Goal: Task Accomplishment & Management: Use online tool/utility

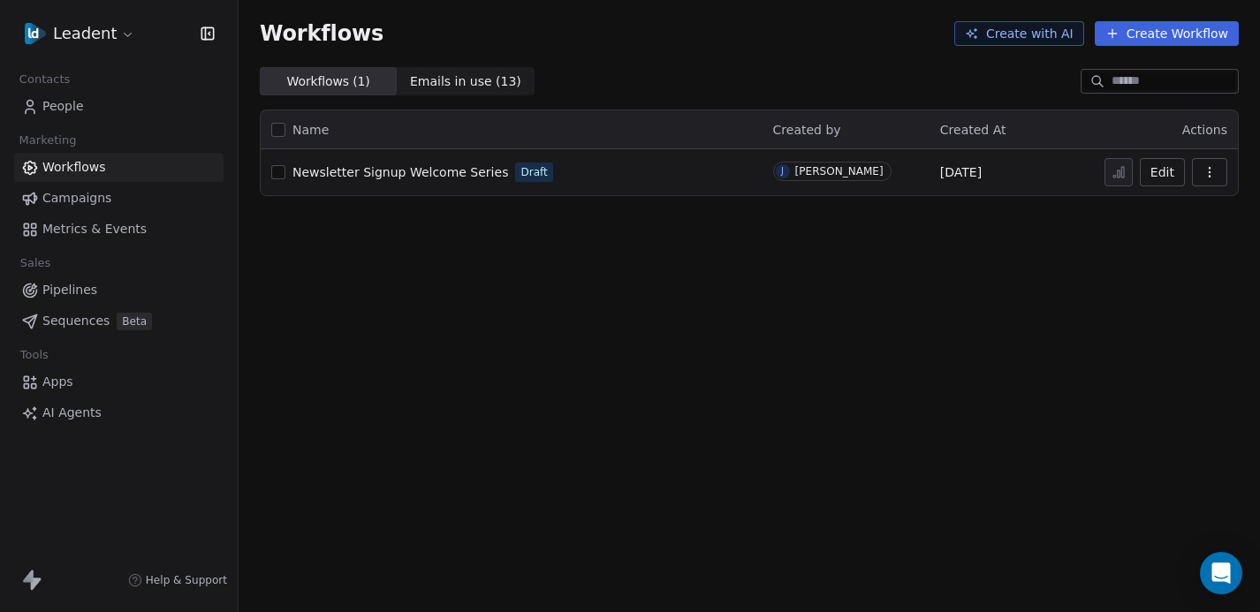
click at [1173, 36] on button "Create Workflow" at bounding box center [1166, 33] width 144 height 25
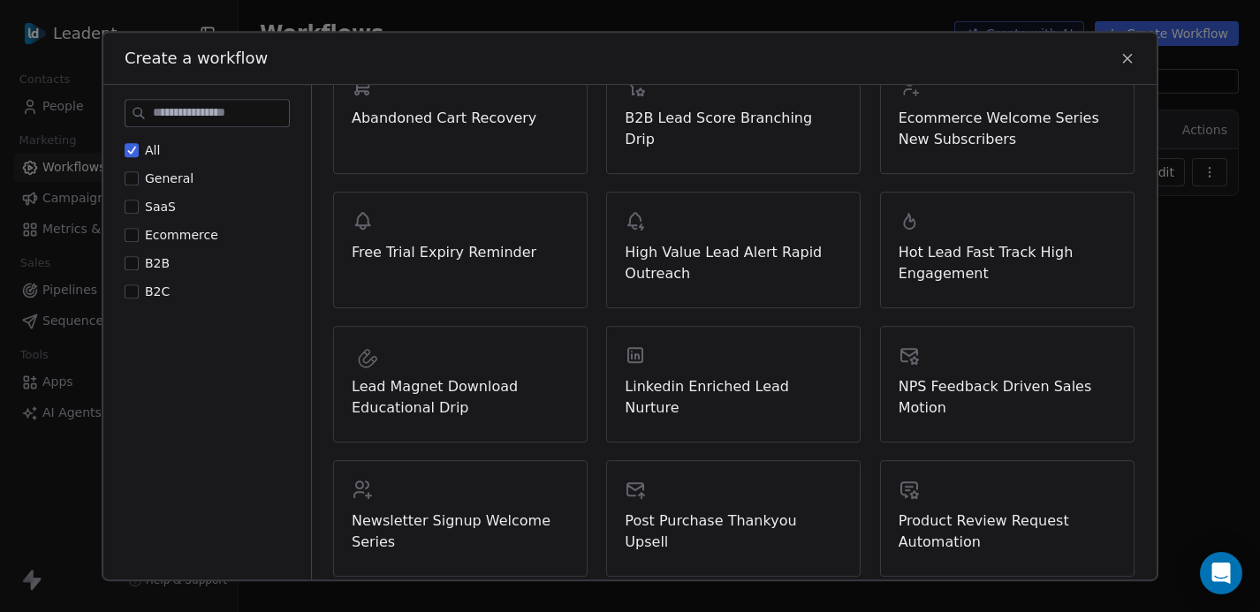
scroll to position [238, 0]
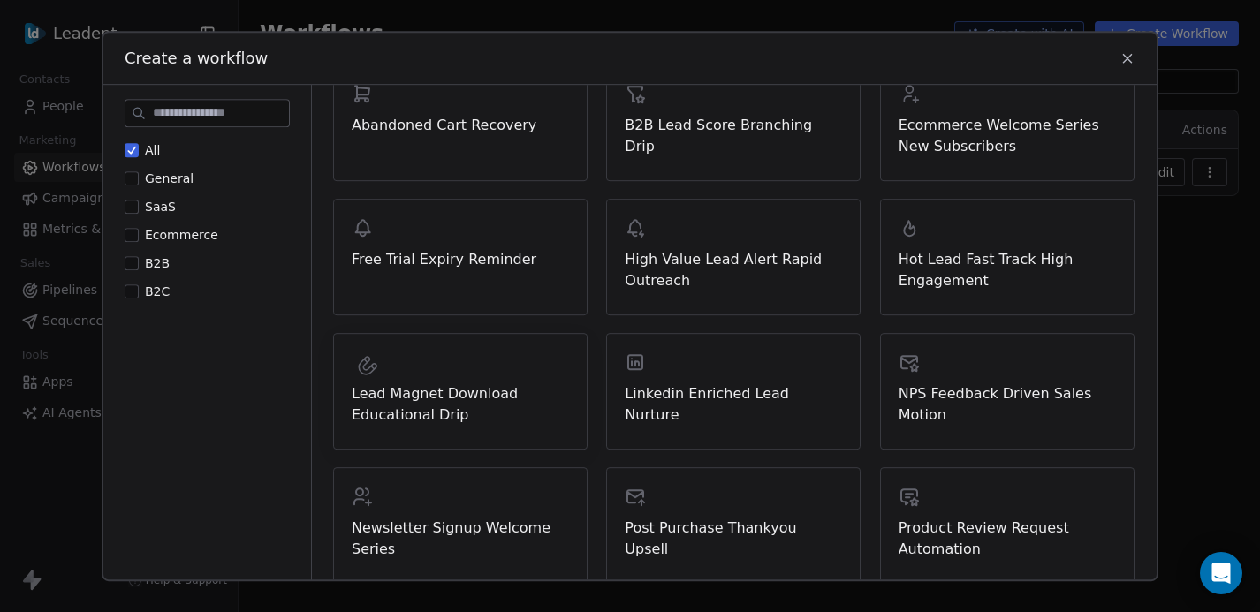
click at [443, 395] on span "Lead Magnet Download Educational Drip" at bounding box center [460, 404] width 217 height 42
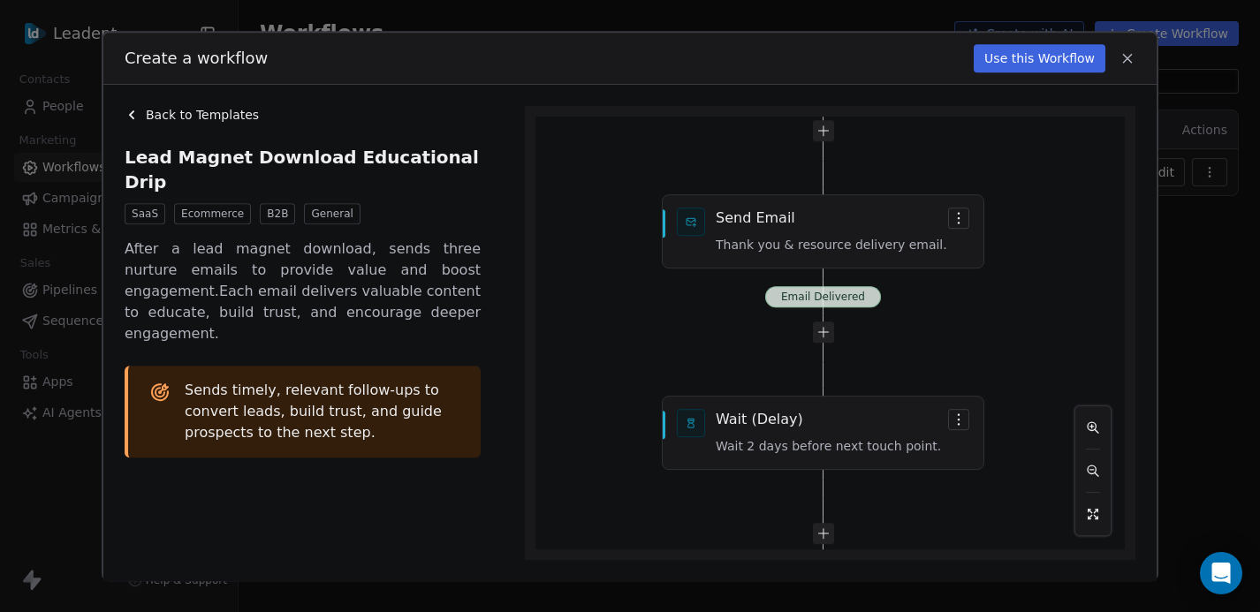
drag, startPoint x: 1042, startPoint y: 412, endPoint x: 1025, endPoint y: 206, distance: 206.5
click at [1025, 206] on div "Email Delivered Email Delivered Email Delivered Custom Event (API) Custom event…" at bounding box center [829, 334] width 589 height 434
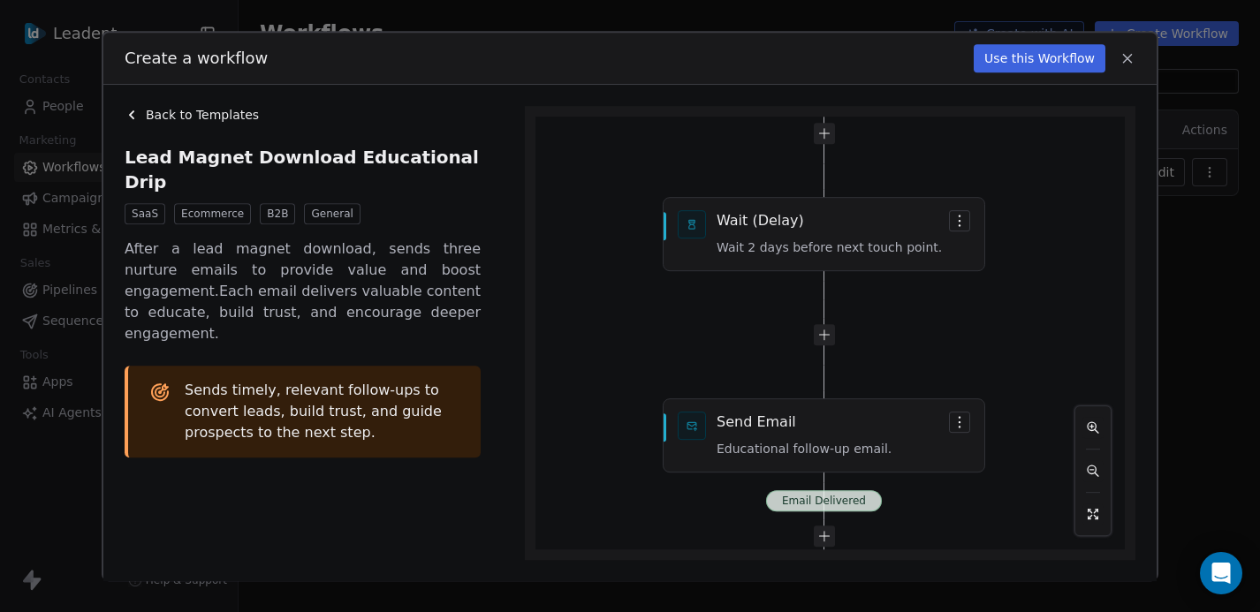
drag, startPoint x: 1028, startPoint y: 337, endPoint x: 1029, endPoint y: 138, distance: 199.6
click at [1029, 138] on div "Email Delivered Email Delivered Email Delivered Custom Event (API) Custom event…" at bounding box center [829, 334] width 589 height 434
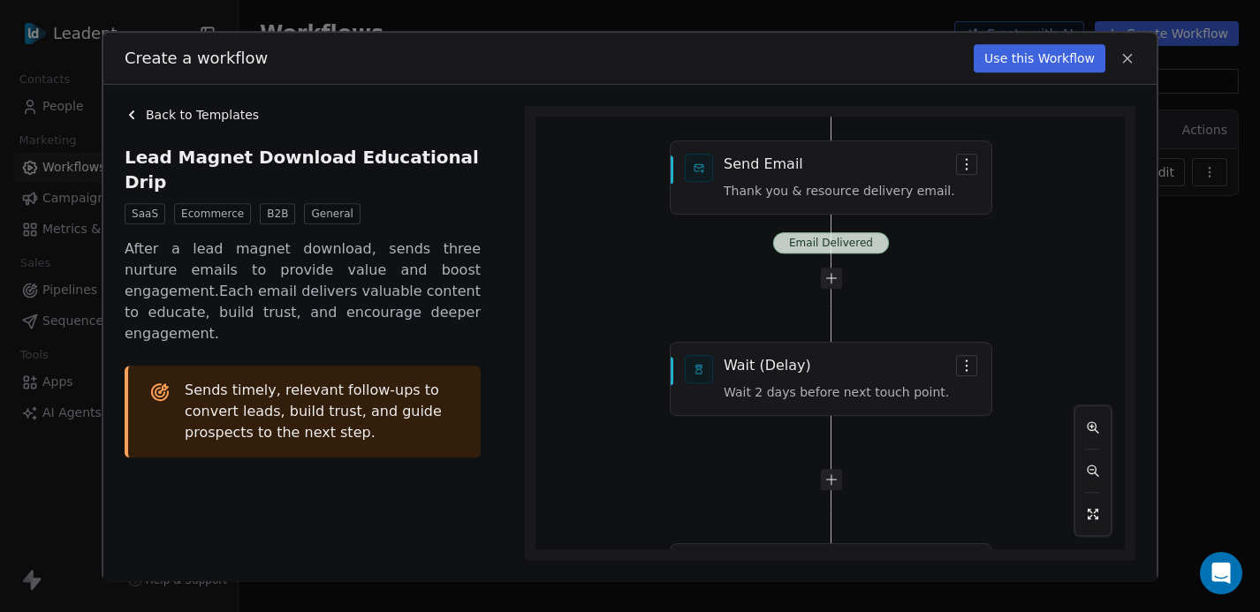
drag, startPoint x: 1044, startPoint y: 354, endPoint x: 1046, endPoint y: 510, distance: 155.5
click at [1046, 510] on div "Email Delivered Email Delivered Email Delivered Custom Event (API) Custom event…" at bounding box center [829, 334] width 589 height 434
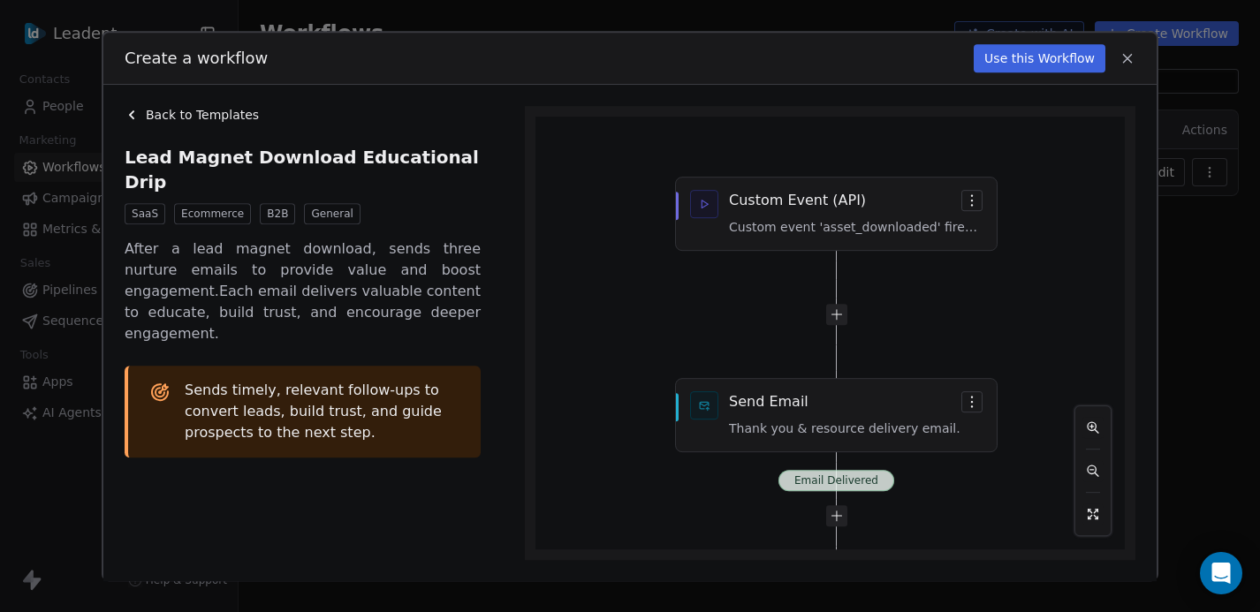
drag, startPoint x: 1048, startPoint y: 253, endPoint x: 1059, endPoint y: 534, distance: 281.1
click at [1059, 534] on div "Email Delivered Email Delivered Email Delivered Custom Event (API) Custom event…" at bounding box center [829, 334] width 589 height 434
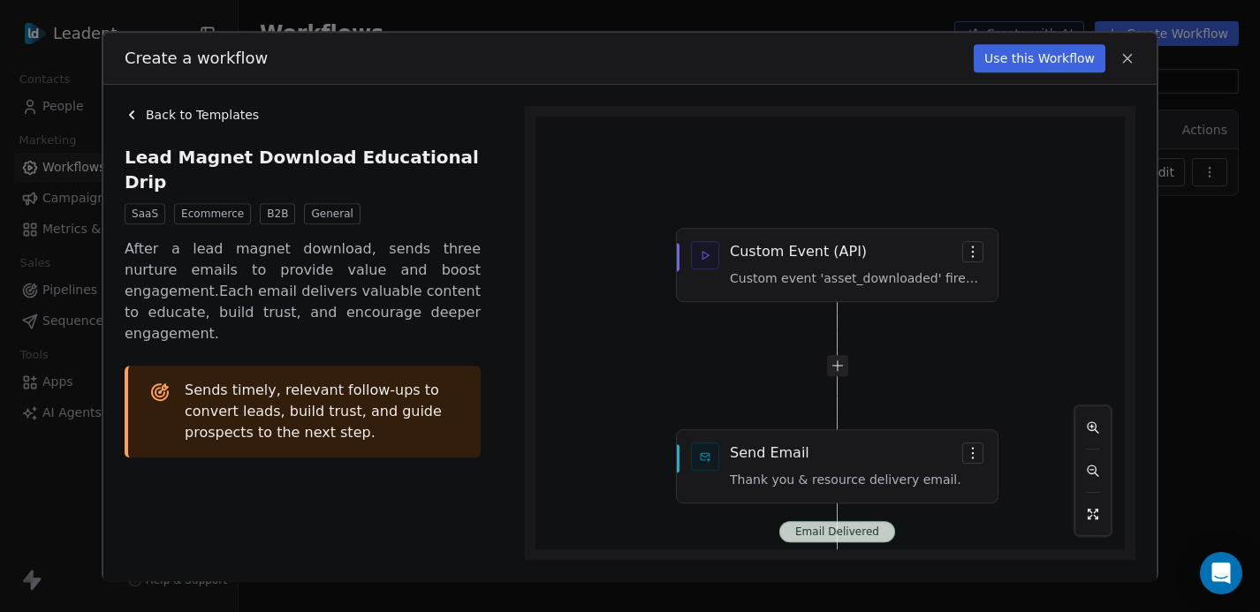
click at [1128, 57] on icon at bounding box center [1127, 58] width 8 height 8
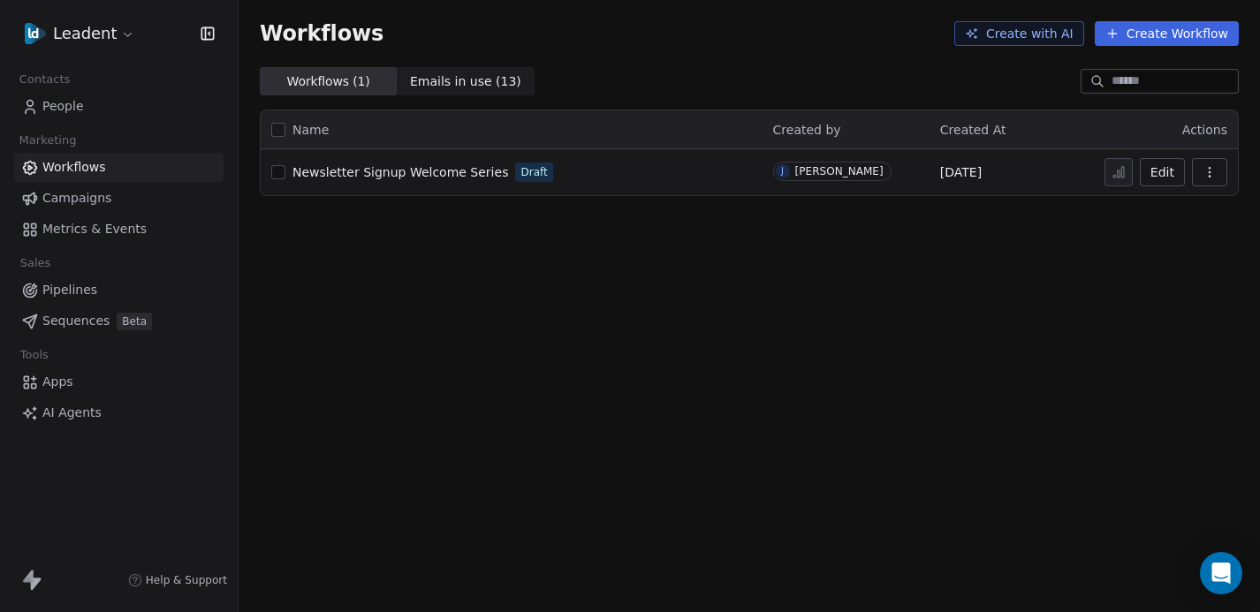
click at [1210, 38] on button "Create Workflow" at bounding box center [1166, 33] width 144 height 25
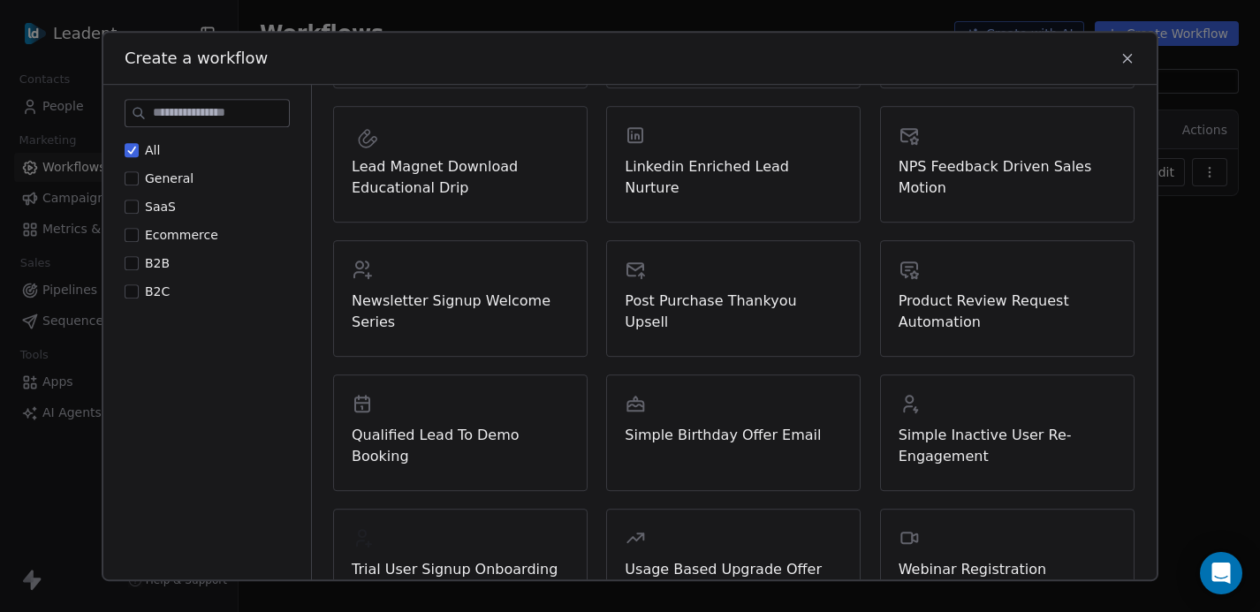
scroll to position [508, 0]
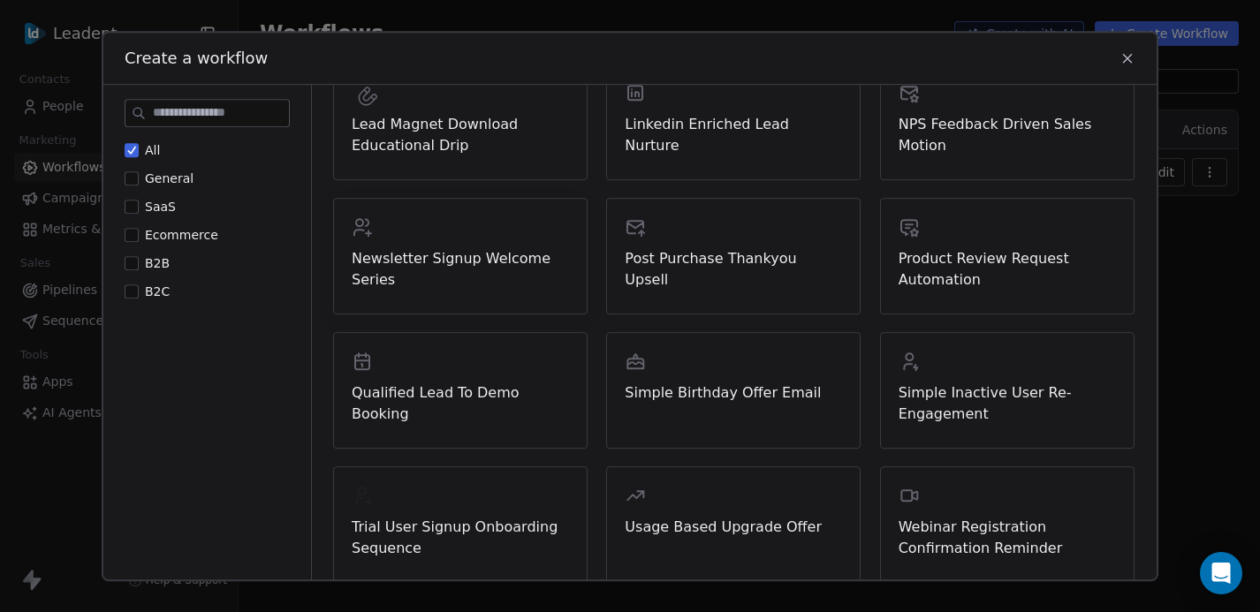
click at [440, 262] on span "Newsletter Signup Welcome Series" at bounding box center [460, 269] width 217 height 42
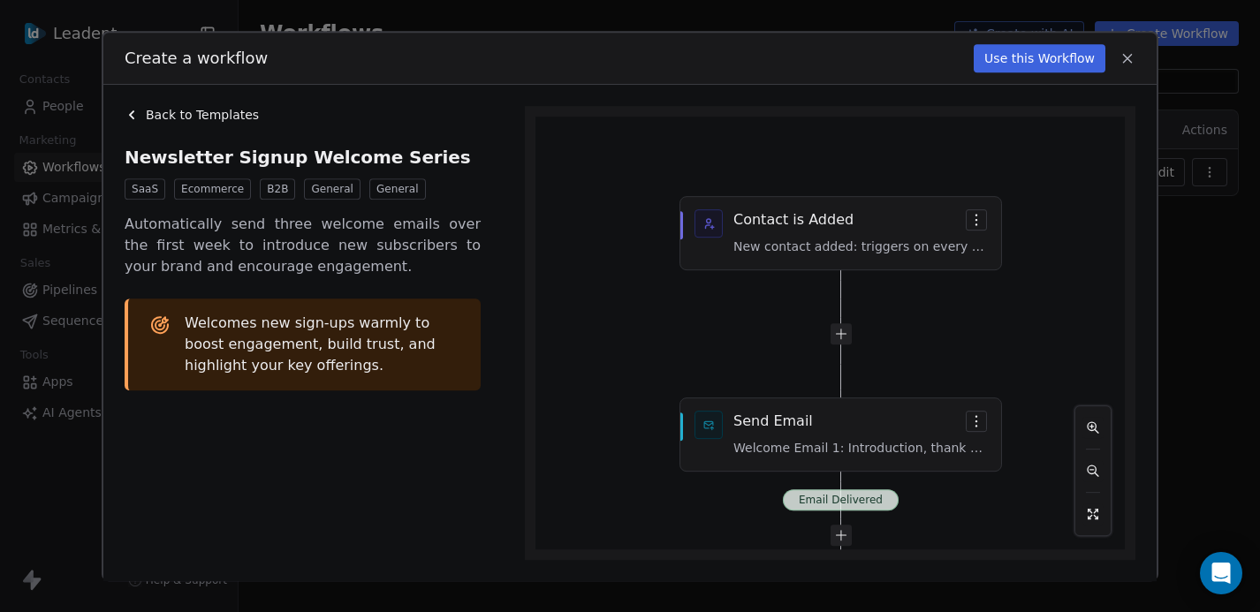
click at [1056, 63] on button "Use this Workflow" at bounding box center [1039, 58] width 132 height 28
